Goal: Transaction & Acquisition: Obtain resource

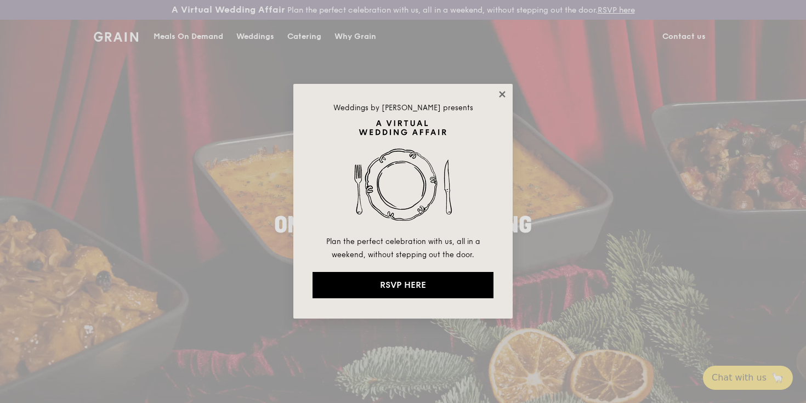
click at [505, 94] on icon at bounding box center [502, 94] width 10 height 10
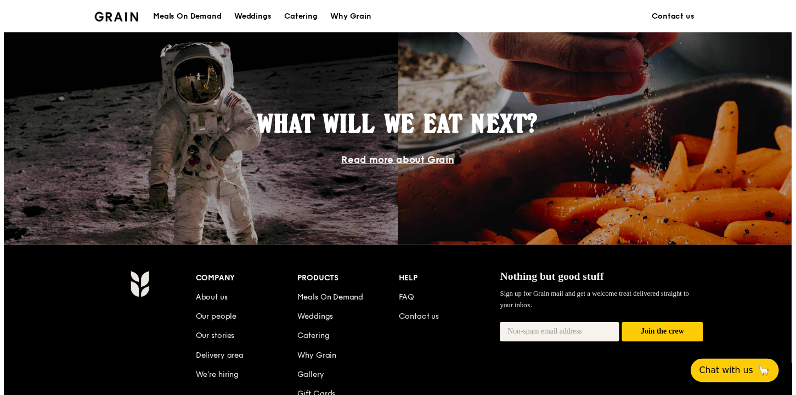
scroll to position [1080, 0]
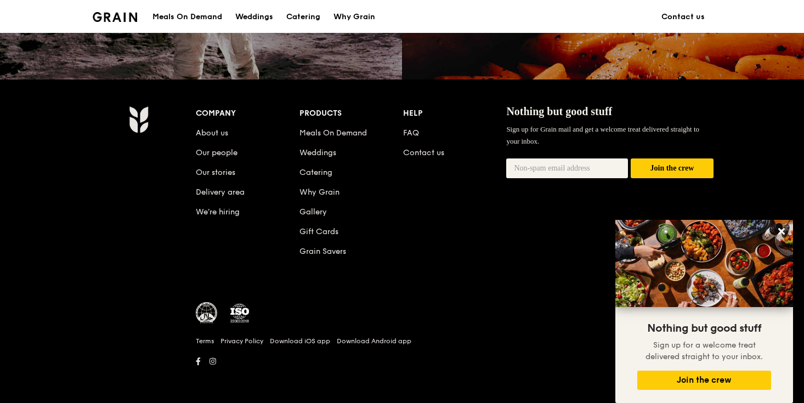
click at [423, 133] on li "FAQ" at bounding box center [455, 131] width 104 height 20
click at [421, 134] on li "FAQ" at bounding box center [455, 131] width 104 height 20
click at [413, 134] on link "FAQ" at bounding box center [411, 132] width 16 height 9
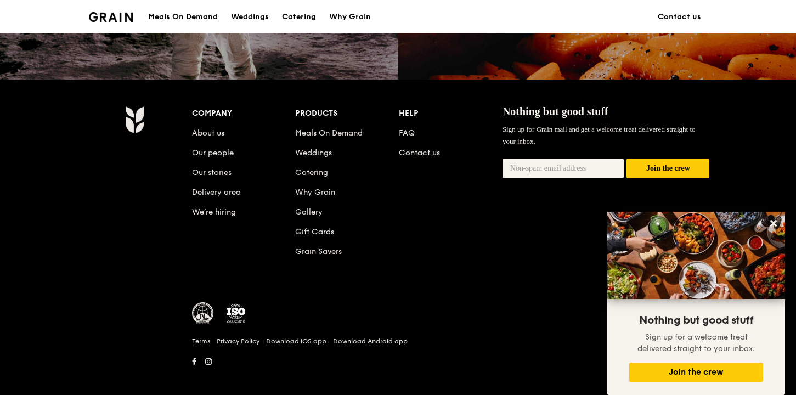
click at [256, 219] on li "We’re hiring" at bounding box center [244, 210] width 104 height 20
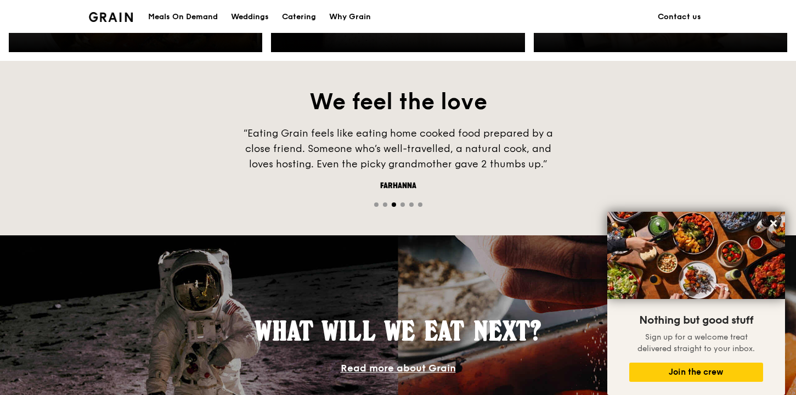
scroll to position [1088, 0]
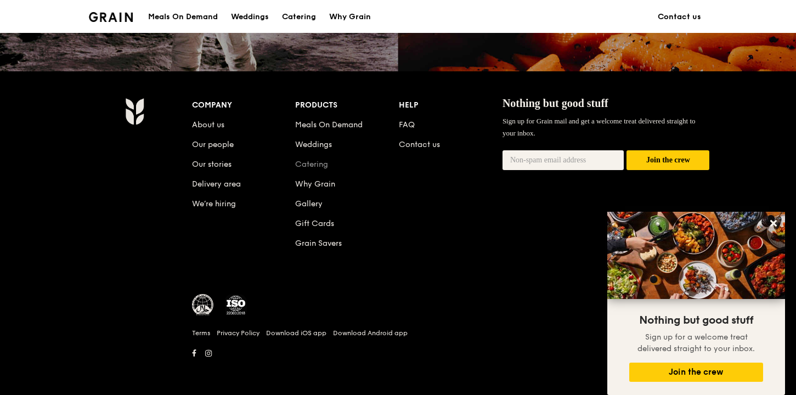
click at [322, 162] on link "Catering" at bounding box center [311, 164] width 33 height 9
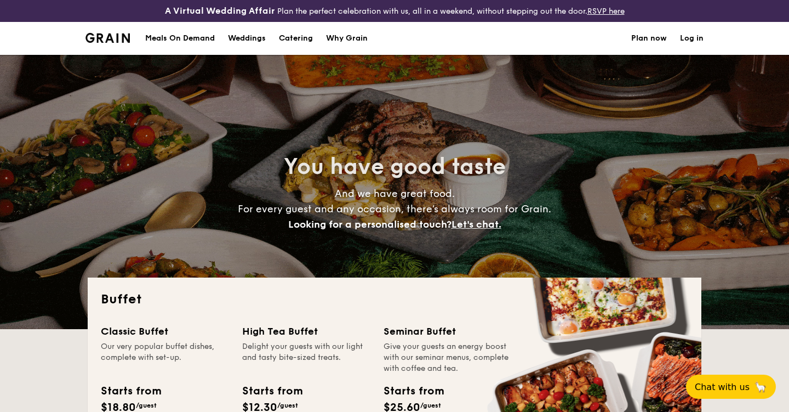
select select
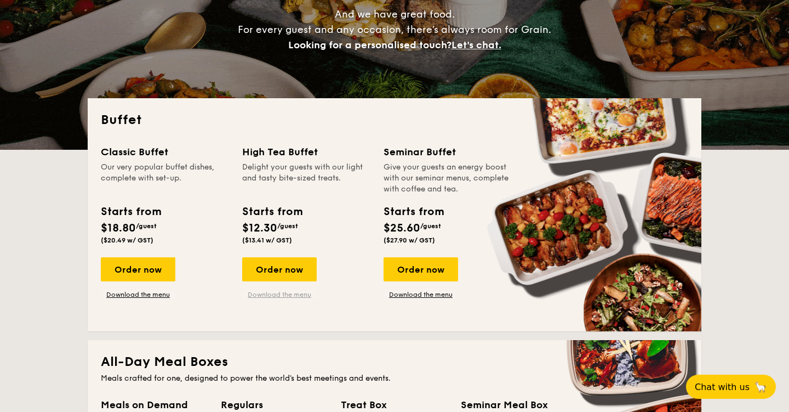
click at [268, 298] on link "Download the menu" at bounding box center [279, 294] width 75 height 9
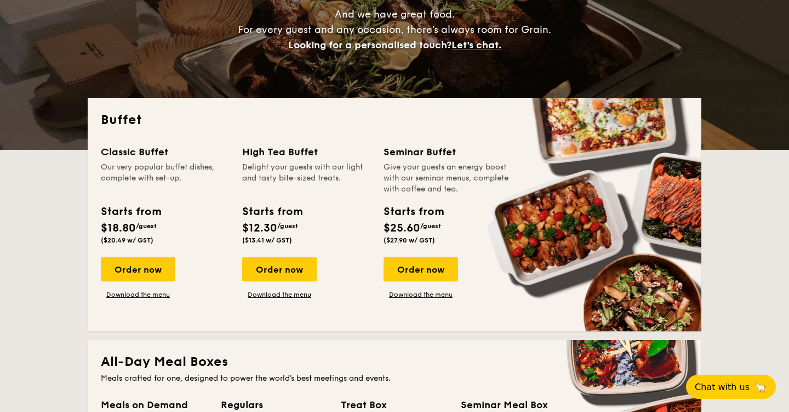
drag, startPoint x: 246, startPoint y: 149, endPoint x: 337, endPoint y: 152, distance: 91.6
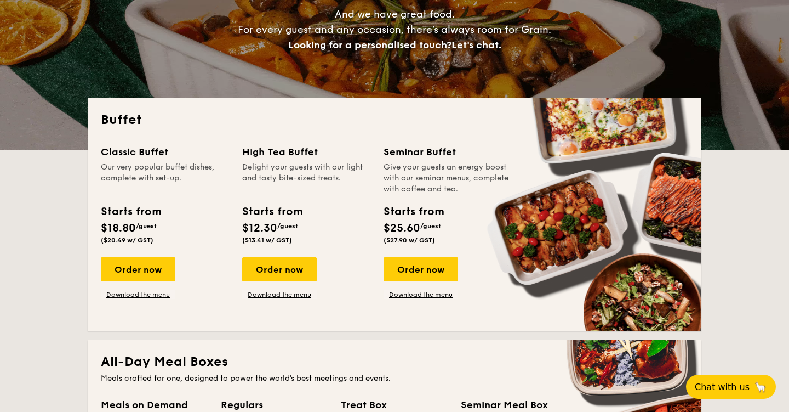
click at [337, 152] on div "Classic Buffet Our very popular buffet dishes, complete with set-up. Starts fro…" at bounding box center [395, 231] width 588 height 174
click at [337, 152] on div "High Tea Buffet" at bounding box center [306, 151] width 128 height 15
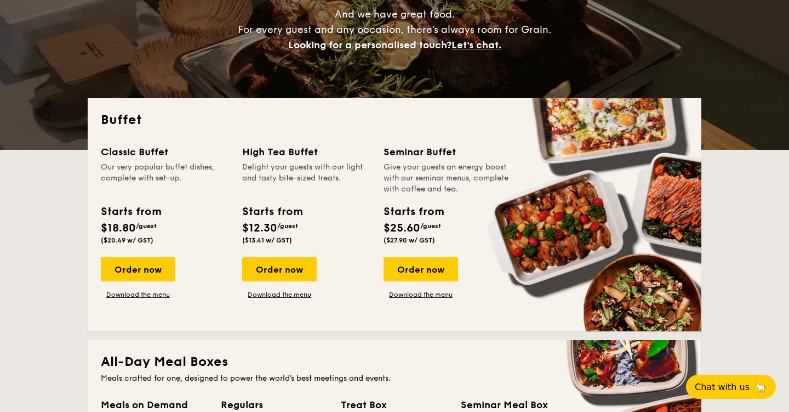
click at [291, 150] on div "High Tea Buffet" at bounding box center [306, 151] width 128 height 15
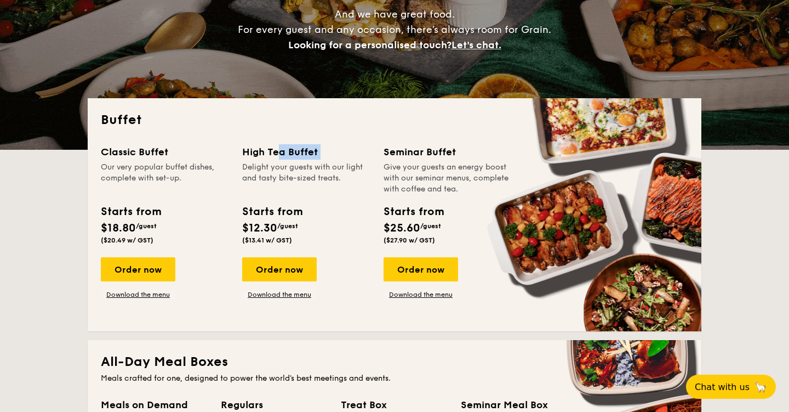
click at [291, 150] on div "High Tea Buffet" at bounding box center [306, 151] width 128 height 15
copy div "High Tea Buffet"
click at [258, 190] on div "Delight your guests with our light and tasty bite-sized treats." at bounding box center [306, 178] width 128 height 33
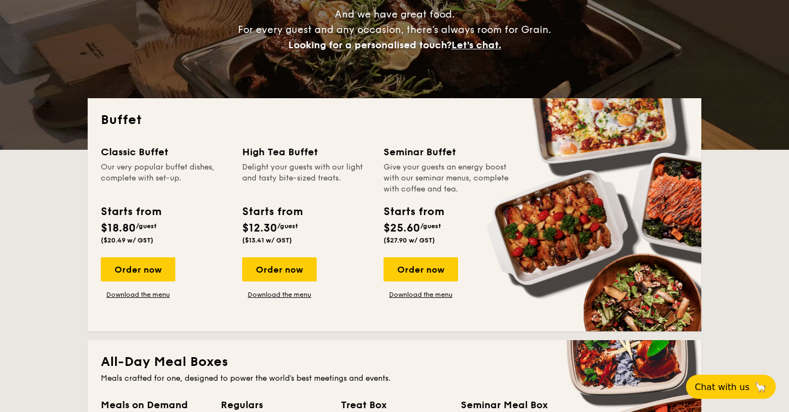
drag, startPoint x: 276, startPoint y: 164, endPoint x: 286, endPoint y: 189, distance: 27.1
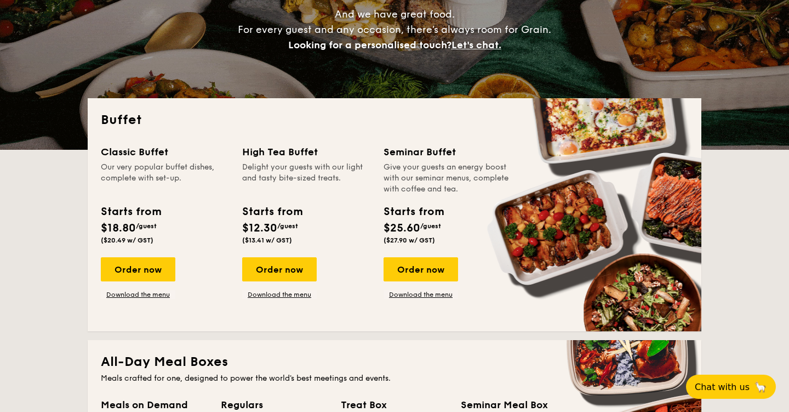
click at [286, 189] on div "Delight your guests with our light and tasty bite-sized treats." at bounding box center [306, 178] width 128 height 33
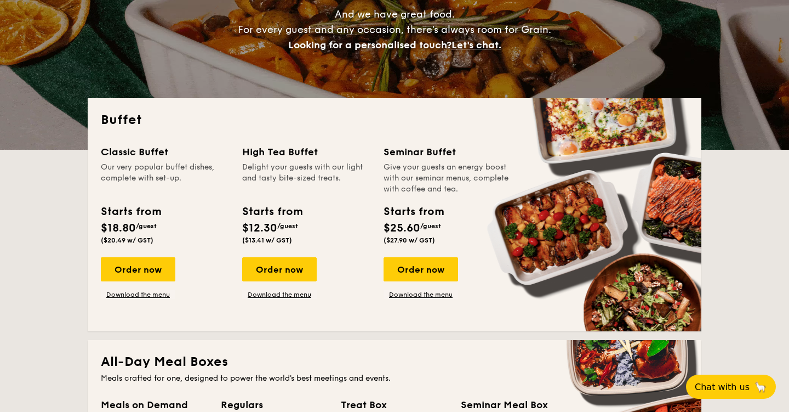
click at [286, 190] on div "Delight your guests with our light and tasty bite-sized treats." at bounding box center [306, 178] width 128 height 33
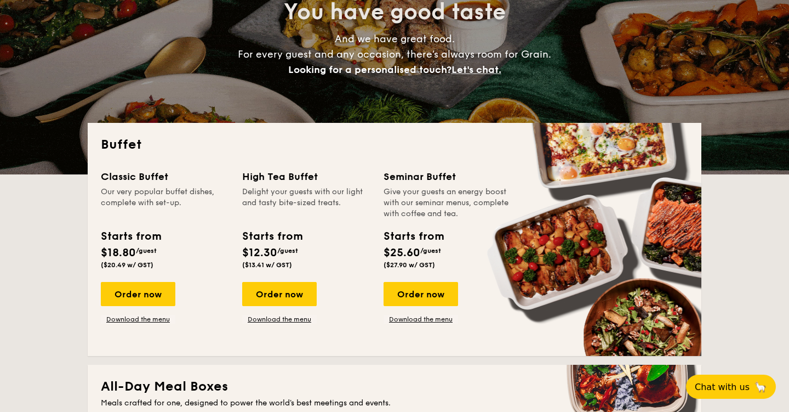
scroll to position [376, 0]
